Goal: Navigation & Orientation: Find specific page/section

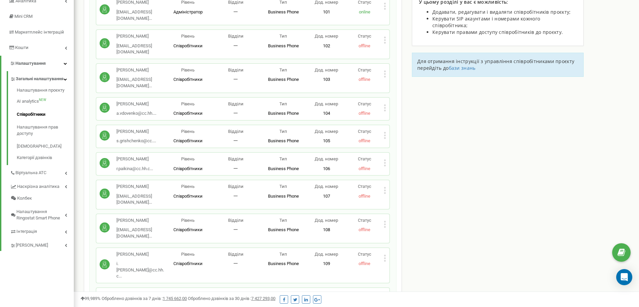
scroll to position [121, 0]
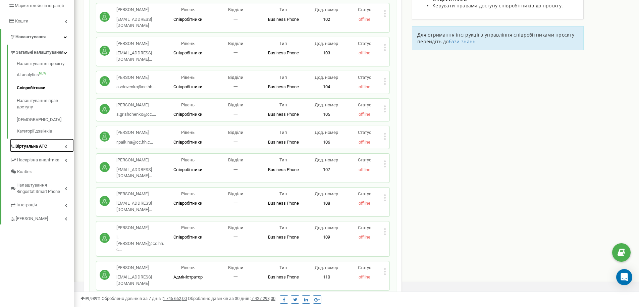
click at [40, 149] on link "Віртуальна АТС" at bounding box center [42, 146] width 64 height 14
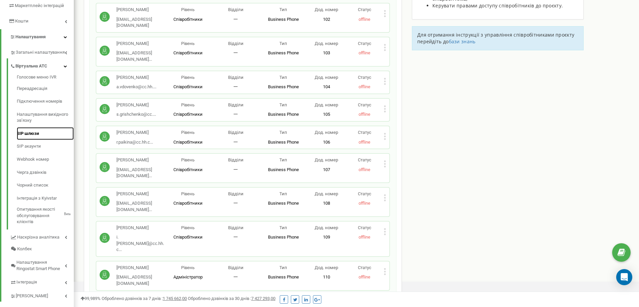
click at [22, 135] on link "SIP шлюзи" at bounding box center [45, 133] width 57 height 13
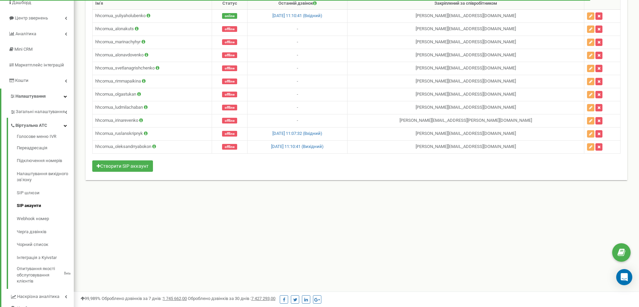
scroll to position [81, 0]
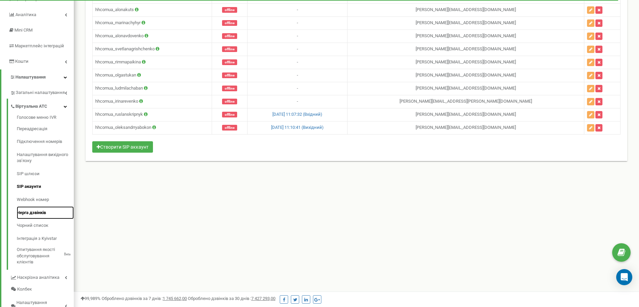
click at [29, 213] on link "Черга дзвінків" at bounding box center [45, 212] width 57 height 13
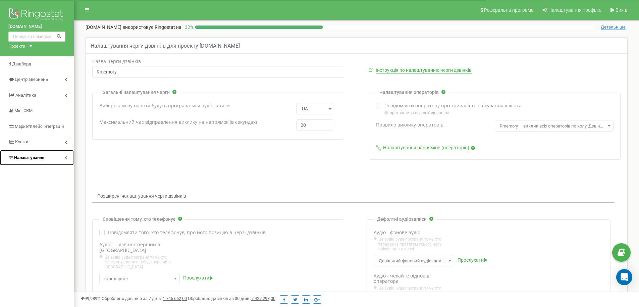
click at [50, 160] on link "Налаштування" at bounding box center [37, 158] width 74 height 16
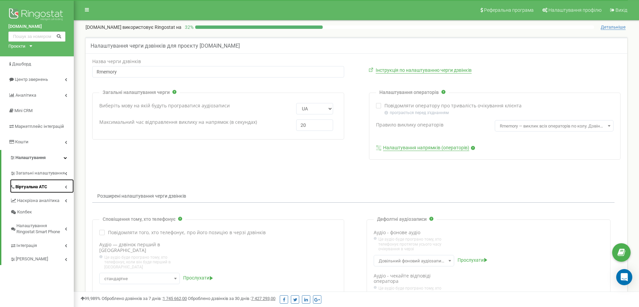
click at [47, 185] on span "Віртуальна АТС" at bounding box center [31, 187] width 32 height 6
